Goal: Find specific page/section: Find specific page/section

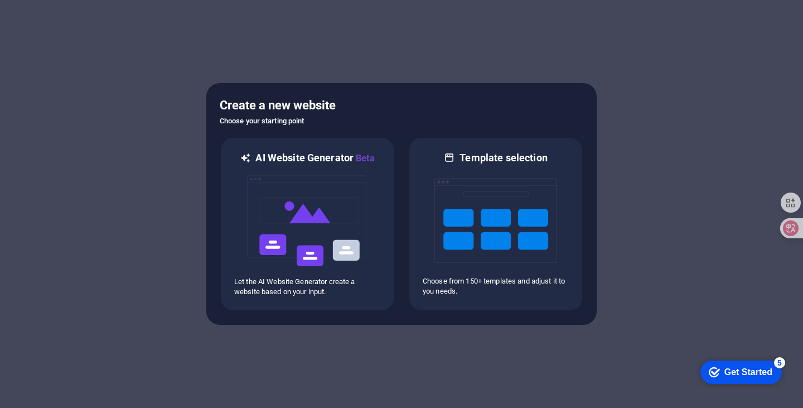
click at [252, 13] on img at bounding box center [247, 13] width 13 height 13
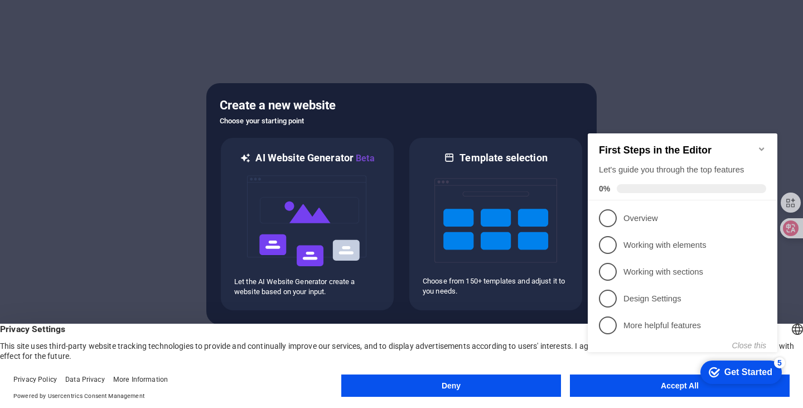
click at [589, 381] on div "checkmark Get Started 5 First Steps in the Editor Let's guide you through the t…" at bounding box center [684, 252] width 203 height 271
click at [616, 392] on button "Accept All" at bounding box center [680, 385] width 220 height 22
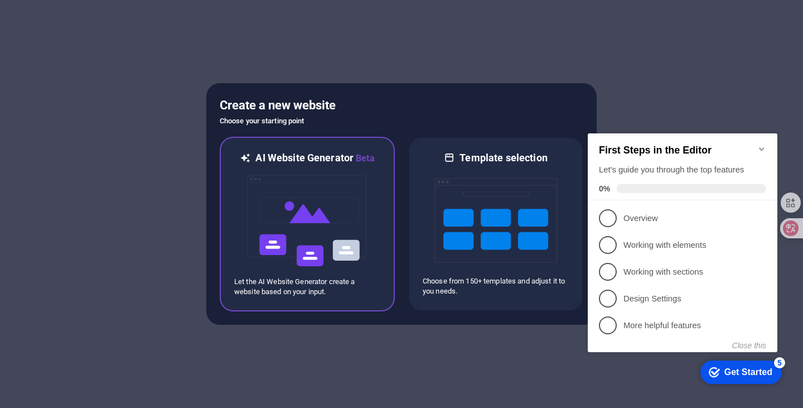
click at [325, 240] on img at bounding box center [307, 221] width 123 height 112
